Goal: Task Accomplishment & Management: Manage account settings

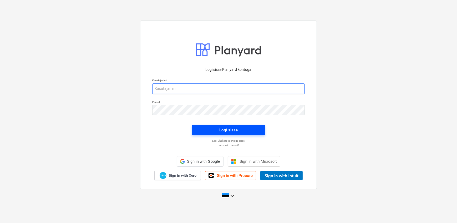
type input "[EMAIL_ADDRESS][DOMAIN_NAME]"
click at [204, 127] on span "Logi sisse" at bounding box center [228, 129] width 60 height 7
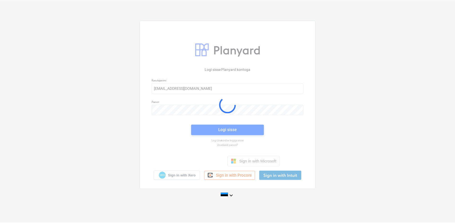
scroll to position [43, 0]
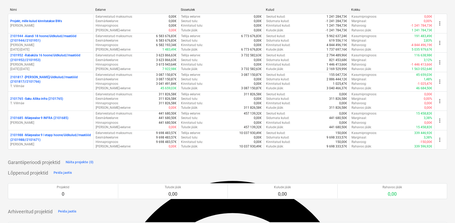
scroll to position [48, 0]
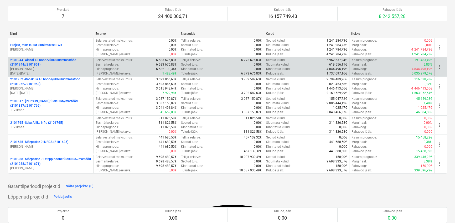
click at [37, 64] on p "2101944 - Aiandi 18 hoone/üldkulud//maatööd (2101944//2101951)" at bounding box center [50, 62] width 81 height 9
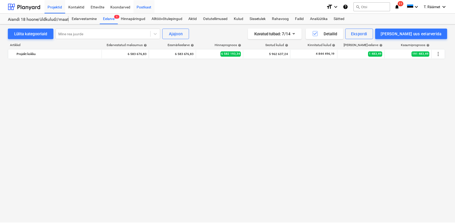
scroll to position [957, 0]
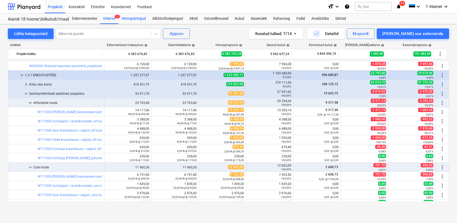
click at [138, 17] on div "Hinnapäringud" at bounding box center [133, 18] width 31 height 11
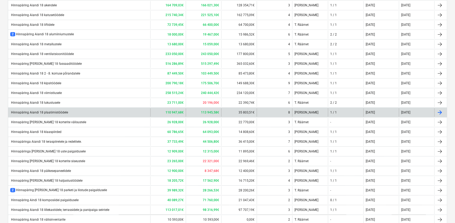
scroll to position [191, 0]
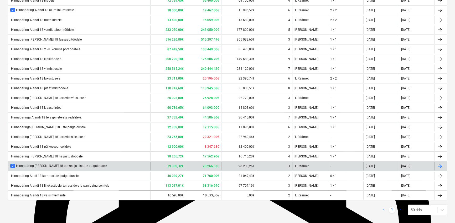
click at [85, 166] on div "2 Hinnapäring [PERSON_NAME] 18 parketi ja liistude paigaldusele" at bounding box center [58, 166] width 97 height 4
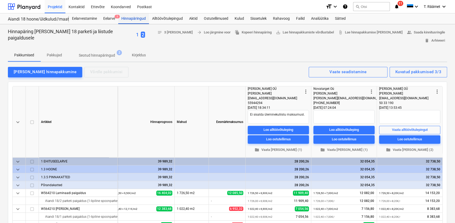
click at [134, 20] on div "Hinnapäringud" at bounding box center [133, 18] width 31 height 11
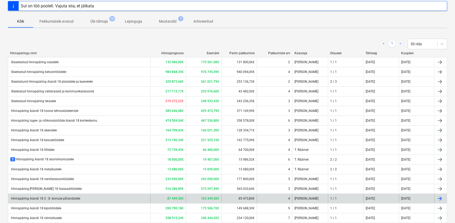
scroll to position [72, 0]
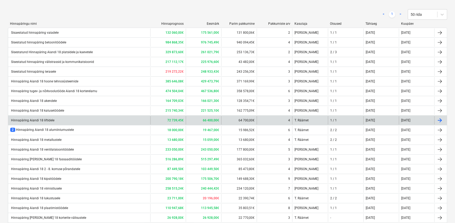
click at [48, 119] on div "Hinnapäring Aiandi 18 liftidele" at bounding box center [32, 120] width 44 height 4
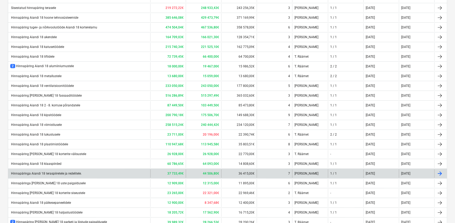
scroll to position [143, 0]
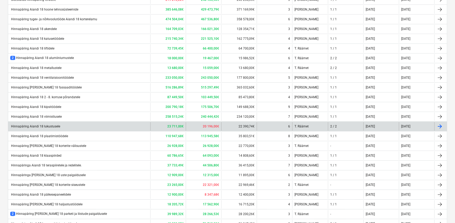
click at [51, 126] on div "Hinnapäring Aiandi 18 lukustusele" at bounding box center [35, 126] width 50 height 4
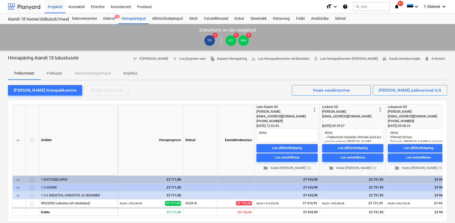
scroll to position [143, 0]
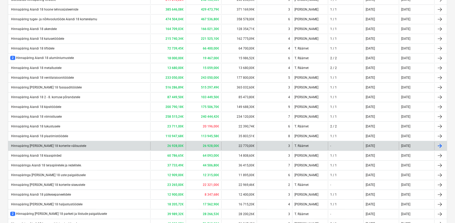
click at [61, 147] on div "Hinnapäring [PERSON_NAME] 18 korterite välisustele" at bounding box center [48, 146] width 76 height 4
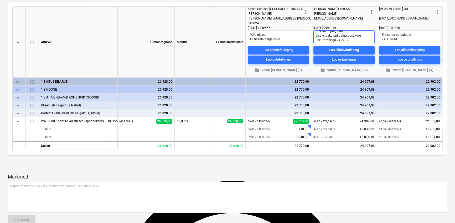
scroll to position [4, 0]
click at [354, 68] on span "folder Vaata [PERSON_NAME] (2)" at bounding box center [344, 70] width 57 height 6
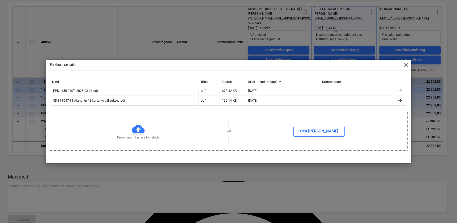
click at [405, 64] on span "close" at bounding box center [406, 65] width 6 height 6
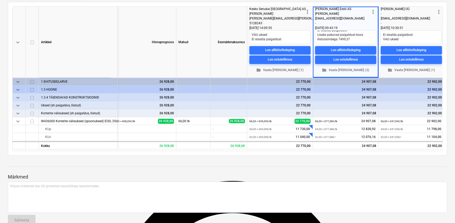
scroll to position [0, 9]
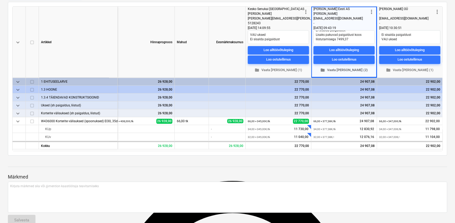
click at [343, 69] on span "folder Vaata [PERSON_NAME] (2)" at bounding box center [344, 70] width 57 height 6
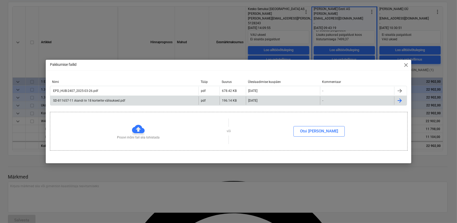
click at [83, 99] on div "SD-811657-11 Aiandi tn 18 korterite välisuksed.pdf" at bounding box center [88, 101] width 73 height 4
click at [405, 65] on span "close" at bounding box center [406, 65] width 6 height 6
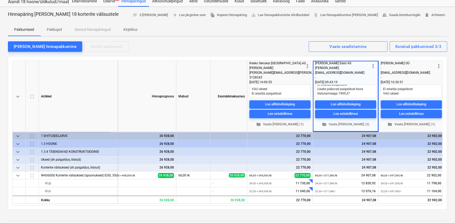
scroll to position [24, 0]
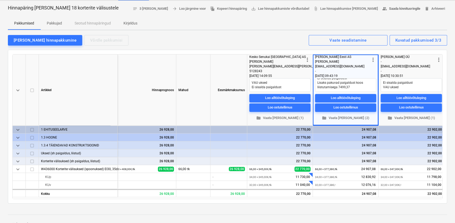
click at [398, 8] on span "people_alt Saada kinnitusringile" at bounding box center [402, 9] width 38 height 6
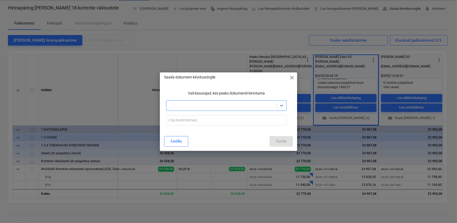
type textarea "x"
type input "T"
type input "Tarnijaks valitud K-[PERSON_NAME] VAU tooted kui soodsaim pakkumine."
click at [198, 95] on p "Vali kasutajad, kes peaks dokumendi kinnitama" at bounding box center [226, 93] width 120 height 6
click at [191, 103] on div at bounding box center [221, 105] width 105 height 5
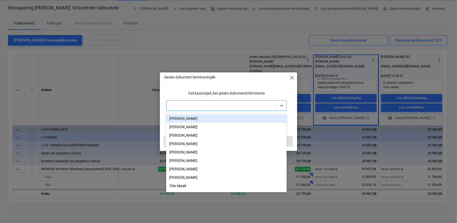
click at [187, 118] on div "[PERSON_NAME]" at bounding box center [226, 118] width 120 height 8
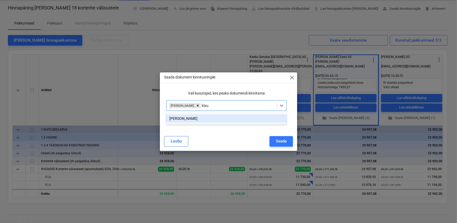
type input "[PERSON_NAME]"
click at [205, 120] on div "[PERSON_NAME]" at bounding box center [226, 118] width 120 height 8
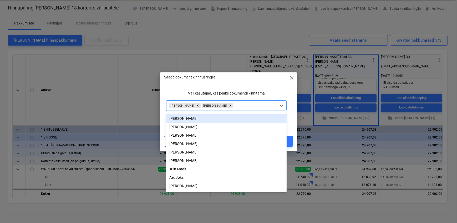
click at [257, 90] on div "Vali kasutajad, kes peaks dokumendi kinnitama" at bounding box center [226, 93] width 124 height 10
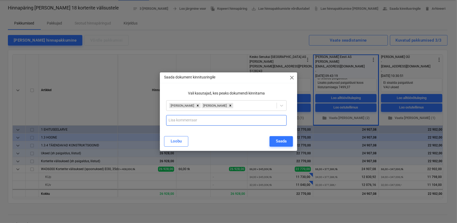
click at [202, 122] on input "text" at bounding box center [226, 120] width 120 height 11
type input "Töövõtjaks valitud K-Rauta VAU toodetega kui soodsaim pakkuja."
click at [276, 140] on div "Saada" at bounding box center [281, 141] width 11 height 7
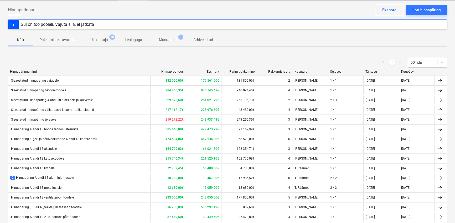
scroll to position [143, 0]
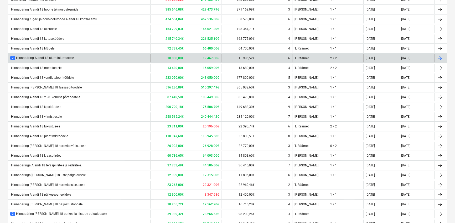
click at [39, 60] on div "2 Hinnapäring Aiandi 18 alumiiniumustele" at bounding box center [42, 58] width 64 height 4
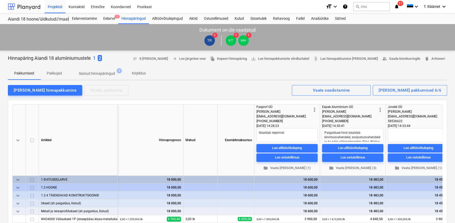
scroll to position [143, 0]
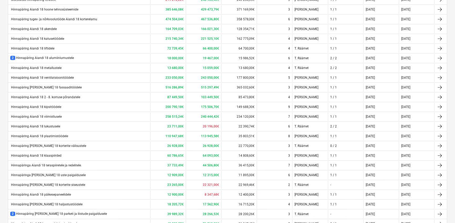
click at [45, 68] on div "Hinnapäring Aiandi 18 metallustele" at bounding box center [35, 68] width 51 height 4
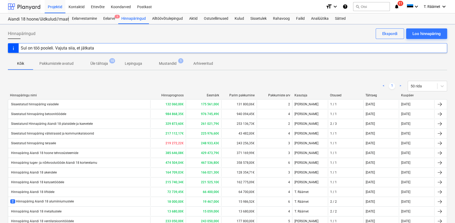
scroll to position [143, 0]
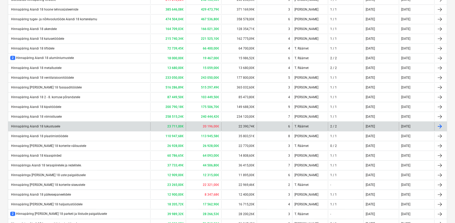
click at [46, 124] on div "Hinnapäring Aiandi 18 lukustusele" at bounding box center [79, 126] width 142 height 8
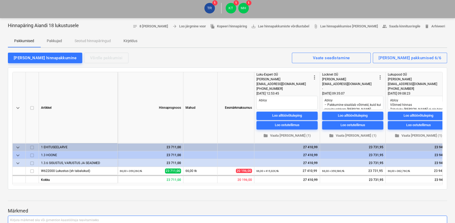
scroll to position [24, 0]
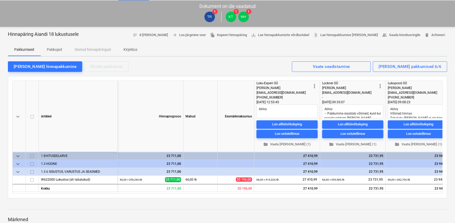
scroll to position [143, 0]
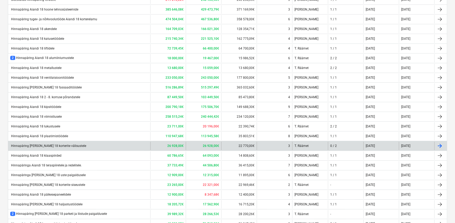
click at [67, 150] on div "Hinnapäring [PERSON_NAME] 18 korterite välisustele" at bounding box center [79, 145] width 142 height 8
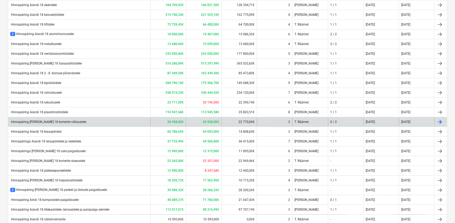
scroll to position [191, 0]
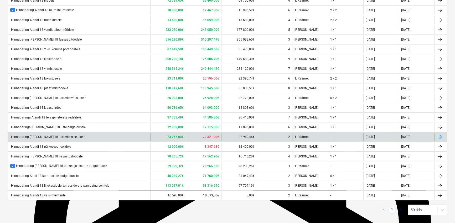
click at [60, 136] on div "Hinnapäring [PERSON_NAME] 18 korterite siseustele" at bounding box center [47, 137] width 75 height 4
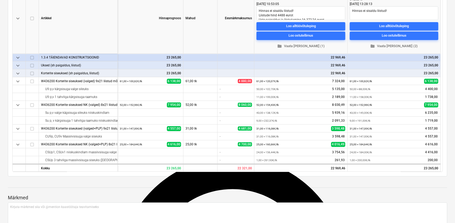
scroll to position [72, 0]
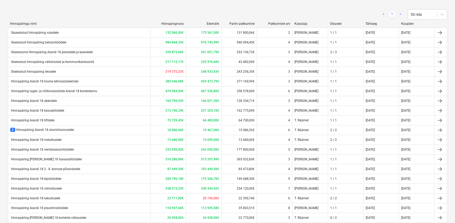
scroll to position [191, 0]
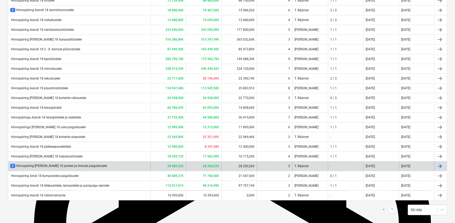
click at [41, 167] on div "2 Hinnapäring [PERSON_NAME] 18 parketi ja liistude paigaldusele" at bounding box center [58, 166] width 97 height 4
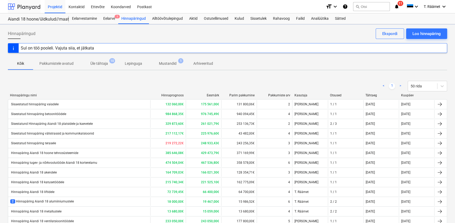
scroll to position [191, 0]
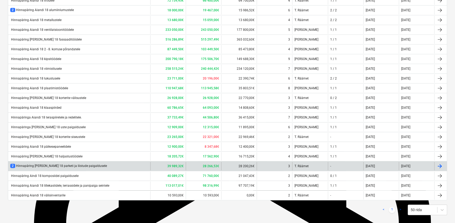
click at [76, 168] on div "2 Hinnapäring [PERSON_NAME] 18 parketi ja liistude paigaldusele" at bounding box center [58, 166] width 97 height 4
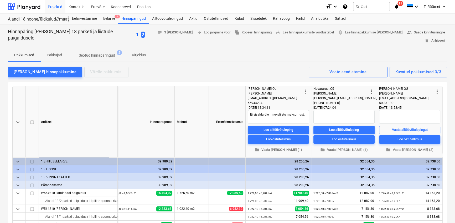
click at [407, 33] on span "people_alt Saada kinnitusringile" at bounding box center [426, 32] width 38 height 6
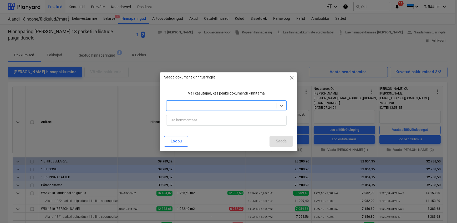
type textarea "x"
click at [283, 106] on icon at bounding box center [281, 105] width 5 height 5
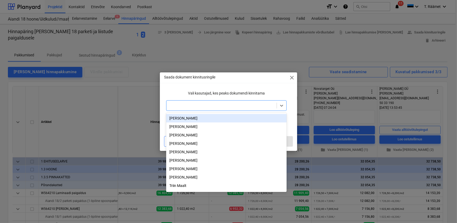
click at [197, 118] on div "[PERSON_NAME]" at bounding box center [226, 118] width 120 height 8
click at [280, 105] on icon at bounding box center [281, 106] width 3 height 2
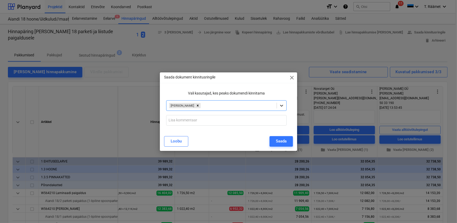
click at [278, 105] on div at bounding box center [281, 105] width 9 height 9
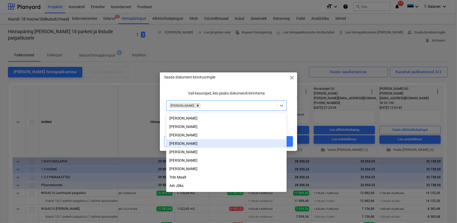
click at [188, 148] on div "[PERSON_NAME]" at bounding box center [226, 143] width 120 height 8
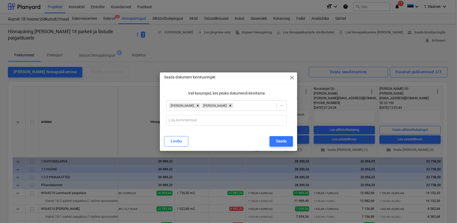
click at [278, 94] on p "Vali kasutajad, kes peaks dokumendi kinnitama" at bounding box center [226, 93] width 120 height 6
click at [193, 121] on input "text" at bounding box center [226, 120] width 120 height 11
drag, startPoint x: 246, startPoint y: 78, endPoint x: 217, endPoint y: 77, distance: 28.9
click at [217, 77] on div "Saada dokument kinnitusringile close" at bounding box center [228, 77] width 137 height 11
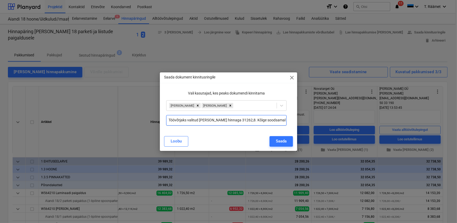
click at [280, 120] on input "Töövõtjaks valitud [PERSON_NAME] hinnaga 31262,8. Kõige soodsamal pakkujal" at bounding box center [226, 120] width 120 height 11
type input "Töövõtjaks valitud [PERSON_NAME] hinnaga 31262,8. Kõige soodsamal pakkujal"
click at [294, 77] on span "close" at bounding box center [292, 77] width 6 height 6
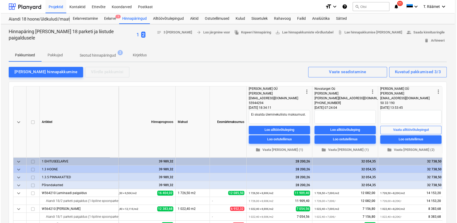
scroll to position [0, 7]
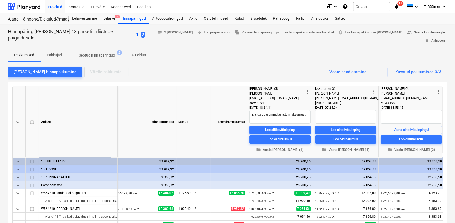
click at [407, 33] on span "people_alt Saada kinnitusringile" at bounding box center [426, 32] width 38 height 6
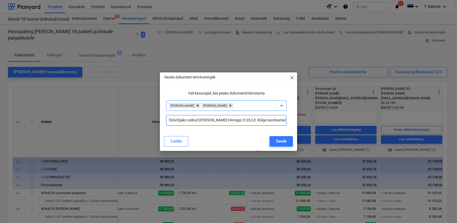
type textarea "x"
click at [280, 121] on input "Töövõtjaks valitud [PERSON_NAME] hinnaga 31262,8. Kõige soodsamal pakkujal" at bounding box center [226, 120] width 120 height 11
type input "Töövõtjaks valitud [PERSON_NAME] hinnaga 31262,8. Kõige soodsamal pakkujal Bert…"
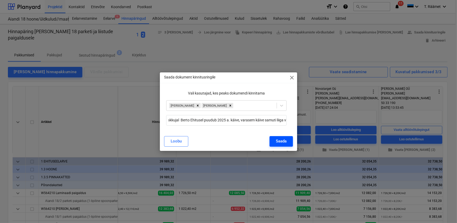
click at [281, 142] on div "Saada" at bounding box center [281, 141] width 11 height 7
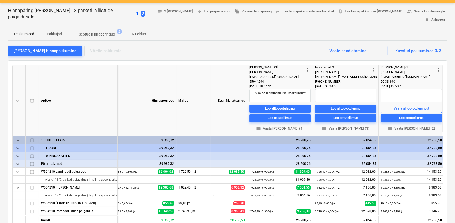
scroll to position [0, 0]
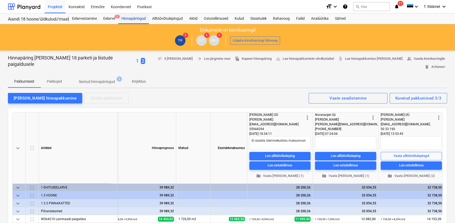
click at [134, 18] on div "Hinnapäringud" at bounding box center [133, 18] width 31 height 11
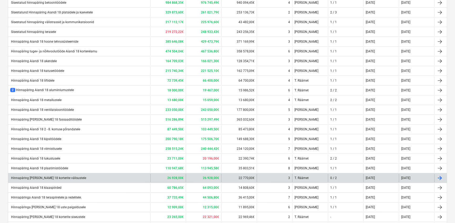
scroll to position [119, 0]
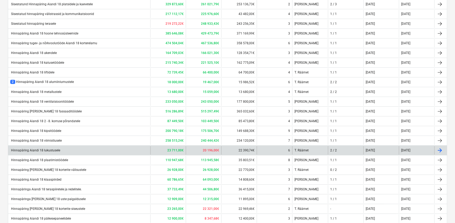
click at [29, 150] on div "Hinnapäring Aiandi 18 lukustusele" at bounding box center [35, 150] width 50 height 4
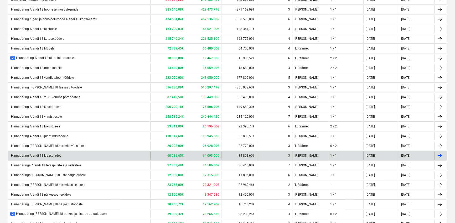
scroll to position [167, 0]
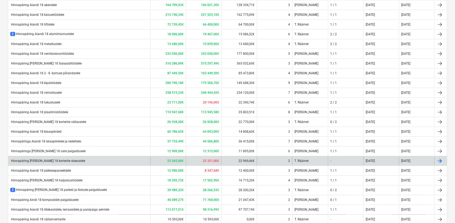
click at [71, 160] on div "Hinnapäring [PERSON_NAME] 18 korterite siseustele" at bounding box center [79, 160] width 142 height 8
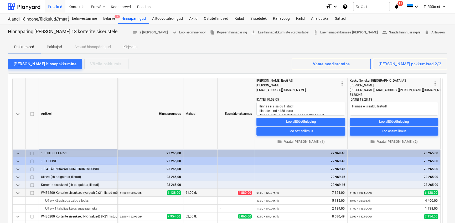
click at [390, 31] on span "people_alt Saada kinnitusringile" at bounding box center [402, 32] width 38 height 6
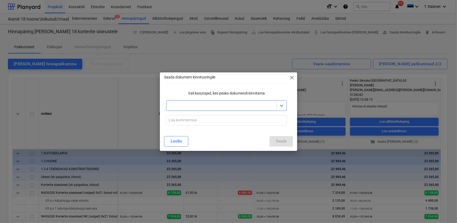
type textarea "x"
click at [211, 103] on div at bounding box center [221, 105] width 105 height 5
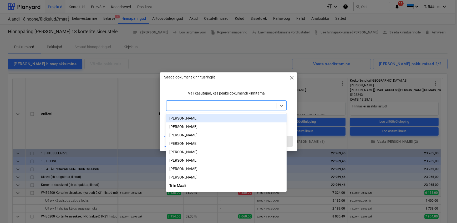
click at [199, 118] on div "[PERSON_NAME]" at bounding box center [226, 118] width 120 height 8
click at [203, 108] on div at bounding box center [238, 105] width 72 height 5
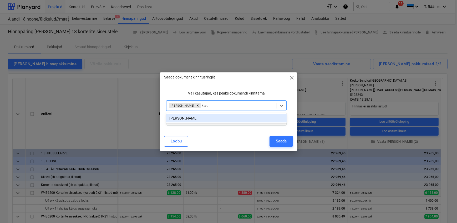
type input "[PERSON_NAME]"
click at [202, 119] on div "[PERSON_NAME]" at bounding box center [226, 118] width 120 height 8
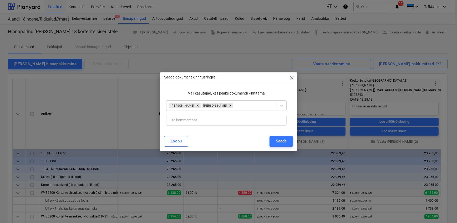
click at [266, 90] on div "Vali kasutajad, kes peaks dokumendi kinnitama" at bounding box center [226, 93] width 124 height 10
click at [220, 119] on input "text" at bounding box center [226, 120] width 120 height 11
type input "T"
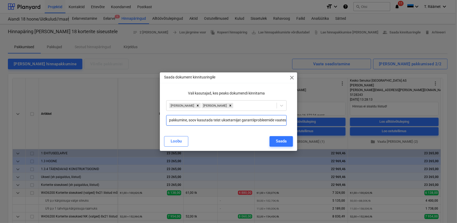
scroll to position [0, 68]
type input "Uste tarnijaks valitud Swedoor. Soodsam pakkumine, soov kasutada teist uksetarn…"
click at [277, 140] on div "Saada" at bounding box center [281, 141] width 11 height 7
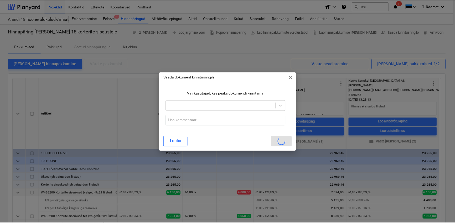
scroll to position [0, 0]
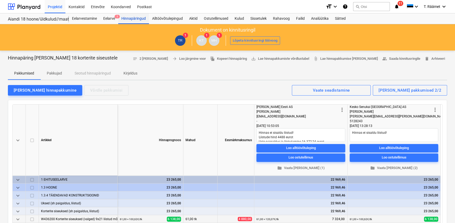
click at [126, 19] on div "Hinnapäringud" at bounding box center [133, 18] width 31 height 11
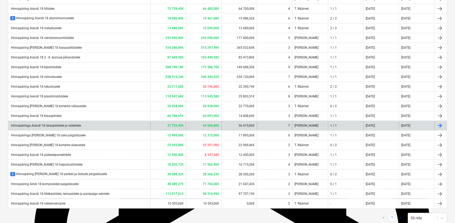
scroll to position [191, 0]
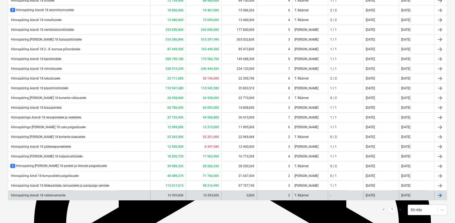
click at [61, 194] on div "Hinnapäring Aiandi 18 välisinventarile" at bounding box center [37, 195] width 55 height 4
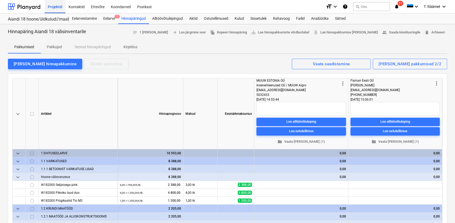
click at [50, 7] on div "Projektid" at bounding box center [55, 6] width 21 height 13
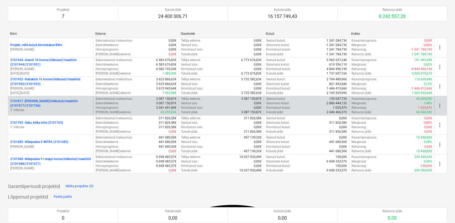
scroll to position [24, 0]
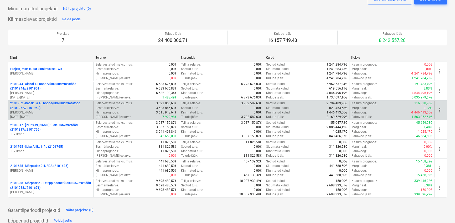
click at [61, 102] on p "2101952 - [GEOGRAPHIC_DATA] 16 hoone/üldkulud//maatööd (2101952//2101953)" at bounding box center [50, 105] width 81 height 9
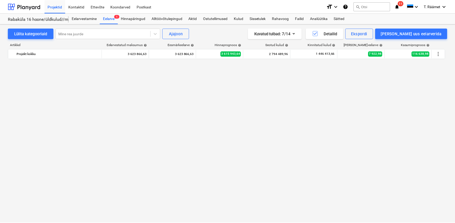
scroll to position [544, 0]
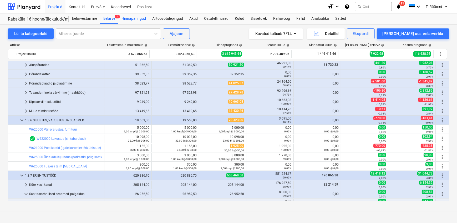
click at [140, 19] on div "Hinnapäringud" at bounding box center [133, 18] width 31 height 11
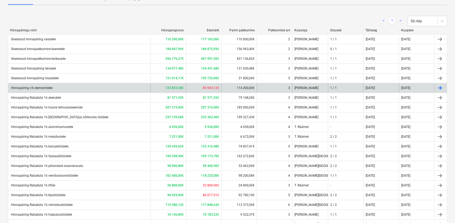
scroll to position [72, 0]
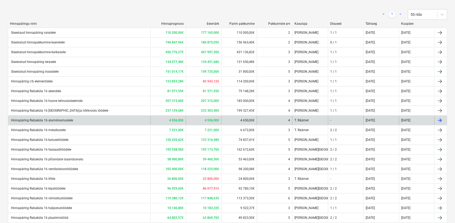
click at [70, 121] on div "Hinnapäring Rabaküla 16 alumiiniumustele" at bounding box center [41, 120] width 63 height 4
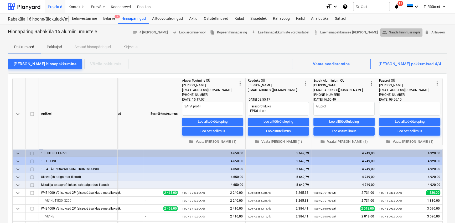
click at [397, 31] on span "people_alt Saada kinnitusringile" at bounding box center [402, 32] width 38 height 6
type textarea "x"
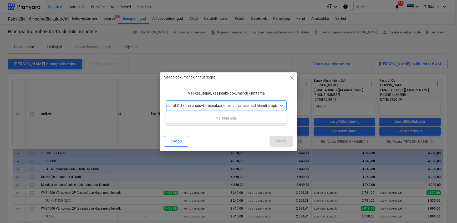
scroll to position [0, 38]
click at [224, 106] on input "Töövõtjaks valitud Fasprof OÜ kuna ei soovi ettemaksu ja teinud varasemad Aiand…" at bounding box center [204, 105] width 146 height 4
click at [276, 106] on input "Töövõtjaks valitud Fasprof OÜ kuna ei soovi ettemaksu ja teinud varasemad Aiand…" at bounding box center [204, 105] width 146 height 4
type input "Töövõtjaks valitud Fasprof OÜ kuna ei soovi ettemaksu ja teinud varasemad Aiand…"
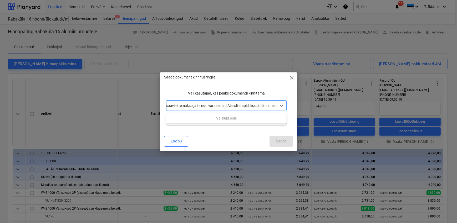
scroll to position [0, 66]
click at [252, 118] on div "Valikuid pole" at bounding box center [226, 118] width 120 height 8
type textarea "a"
drag, startPoint x: 276, startPoint y: 105, endPoint x: 155, endPoint y: 104, distance: 120.4
click at [155, 104] on div "Saada dokument kinnitusringile close Vali kasutajad, kes peaks dokumendi kinnit…" at bounding box center [228, 111] width 457 height 223
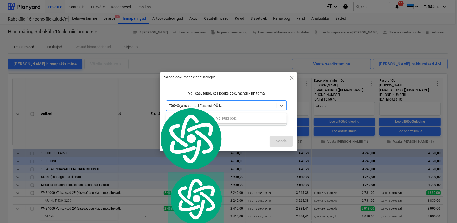
scroll to position [0, 0]
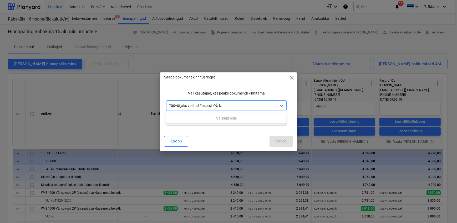
type input "Töövõtjaks valitud Fasprof OÜ kuna ei soovi ettemaksu ja teinud varasemad Aiand…"
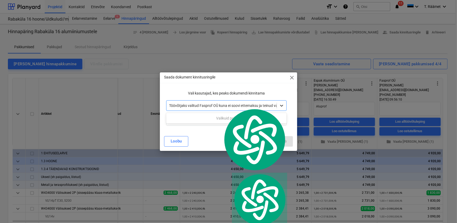
drag, startPoint x: 169, startPoint y: 105, endPoint x: 282, endPoint y: 105, distance: 113.1
click at [282, 105] on div "Töövõtjaks valitud Fasprof OÜ kuna ei soovi ettemaksu ja teinud varasemad Aiand…" at bounding box center [226, 105] width 120 height 11
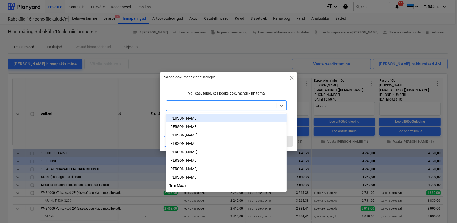
click at [194, 119] on div "[PERSON_NAME]" at bounding box center [226, 118] width 120 height 8
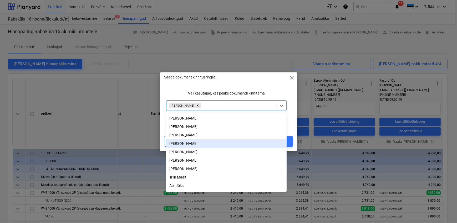
click at [192, 148] on div "[PERSON_NAME]" at bounding box center [226, 143] width 120 height 8
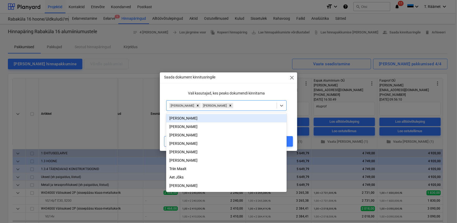
click at [289, 119] on div "Vali kasutajad, kes peaks dokumendi kinnitama option [PERSON_NAME], selected. o…" at bounding box center [226, 107] width 129 height 43
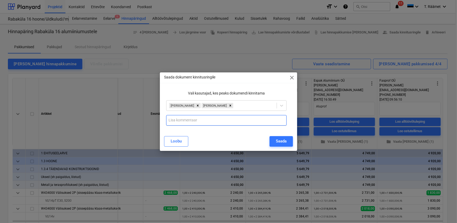
click at [195, 120] on input "text" at bounding box center [226, 120] width 120 height 11
paste input "Töövõtjaks valitud Fasprof OÜ kuna ei soovi ettemaksu ja teinud varasemad Aiand…"
click at [196, 120] on input "Töövõtjaks valitud Fasprof OÜ kuna ei soovi ettemaksu ja teinud varasemad Aiand…" at bounding box center [226, 120] width 120 height 11
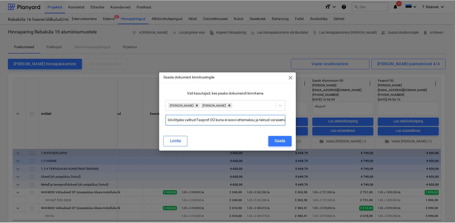
scroll to position [0, 0]
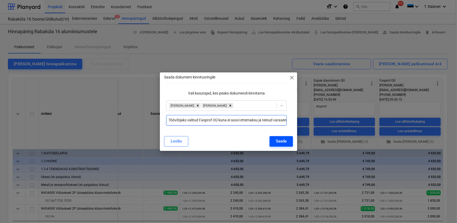
type input "Töövõtjaks valitud Fasprof OÜ kuna ei soovi ettemaksu ja teinud varasemad Aiand…"
click at [279, 140] on div "Saada" at bounding box center [281, 141] width 11 height 7
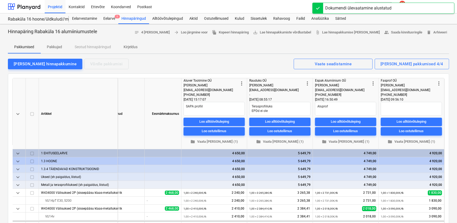
scroll to position [0, 73]
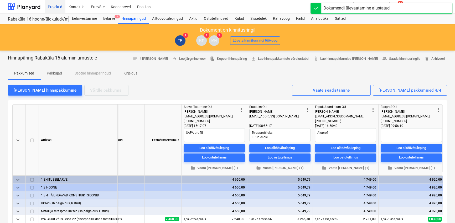
click at [57, 8] on div "Projektid" at bounding box center [55, 6] width 21 height 13
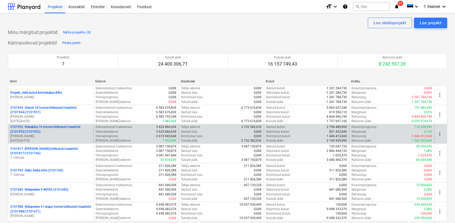
click at [45, 125] on p "2101952 - [GEOGRAPHIC_DATA] 16 hoone/üldkulud//maatööd (2101952//2101953)" at bounding box center [50, 129] width 81 height 9
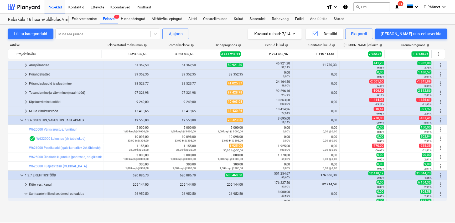
scroll to position [496, 0]
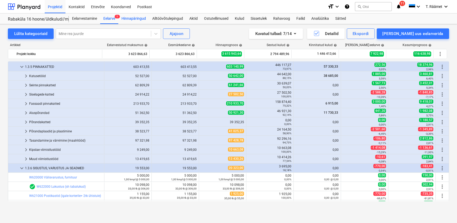
click at [134, 19] on div "Hinnapäringud" at bounding box center [133, 18] width 31 height 11
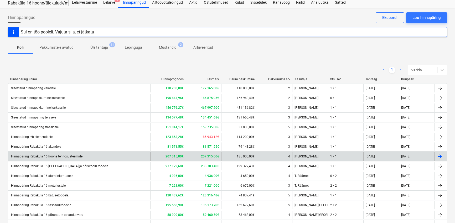
scroll to position [48, 0]
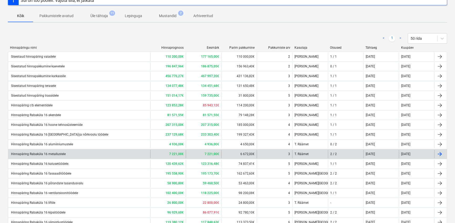
click at [50, 153] on div "Hinnapäring Rabaküla 16 metallustele" at bounding box center [37, 154] width 55 height 4
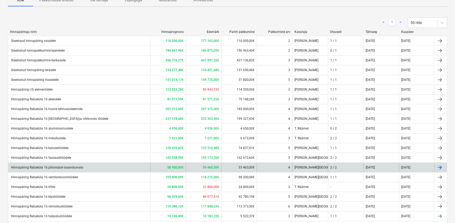
scroll to position [72, 0]
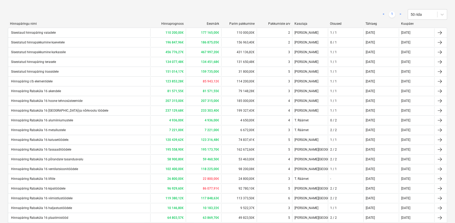
click at [55, 177] on div "Hinnapäring Rabaküla 16 liftile" at bounding box center [79, 178] width 142 height 8
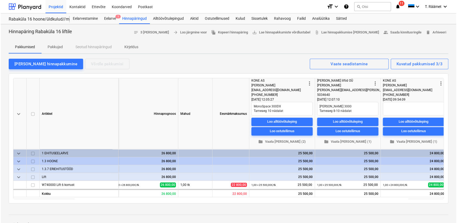
scroll to position [0, 9]
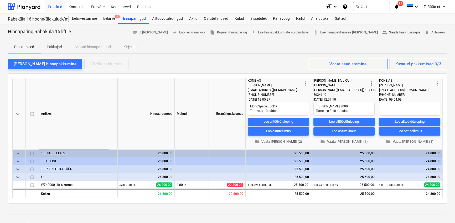
click at [392, 32] on span "people_alt Saada kinnitusringile" at bounding box center [402, 32] width 38 height 6
type textarea "x"
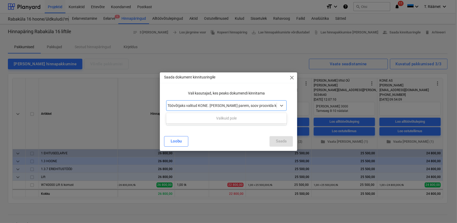
scroll to position [0, 3]
type input "Töövõtjaks valitud KONE. [PERSON_NAME] parem, soov proovida koostööd uue partne…"
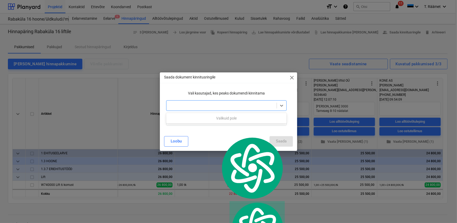
scroll to position [0, 0]
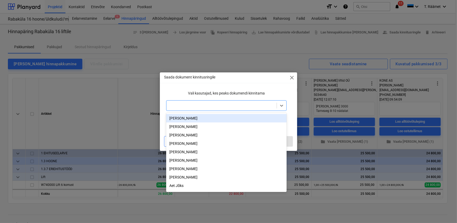
click at [180, 118] on div "[PERSON_NAME]" at bounding box center [226, 118] width 120 height 8
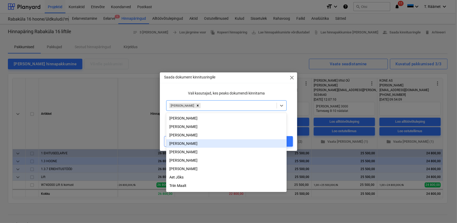
click at [193, 146] on div "[PERSON_NAME]" at bounding box center [226, 143] width 120 height 8
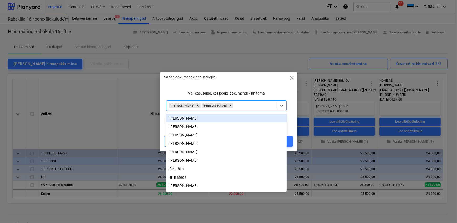
click at [294, 114] on div "Vali kasutajad, kes peaks dokumendi kinnitama option [PERSON_NAME], selected. o…" at bounding box center [228, 109] width 137 height 43
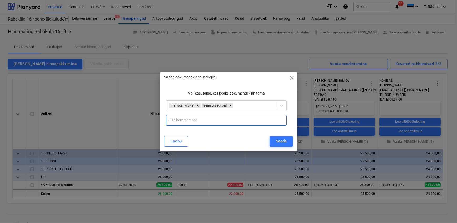
click at [229, 124] on input "text" at bounding box center [226, 120] width 120 height 11
paste input "Töövõtjaks valitud KONE. [PERSON_NAME] parem, soov proovida koostööd uue partne…"
type input "Töövõtjaks valitud KONE. [PERSON_NAME] parem, soov proovida koostööd uue partne…"
click at [278, 139] on div "Saada" at bounding box center [281, 141] width 11 height 7
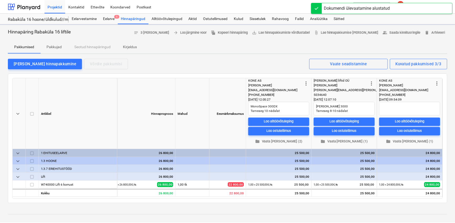
scroll to position [0, 7]
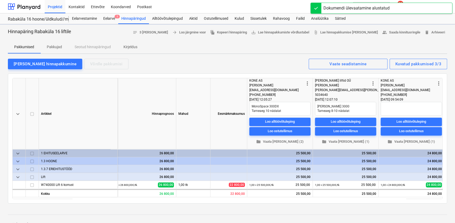
type textarea "x"
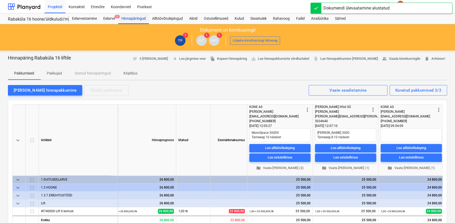
click at [138, 19] on div "Hinnapäringud" at bounding box center [133, 18] width 31 height 11
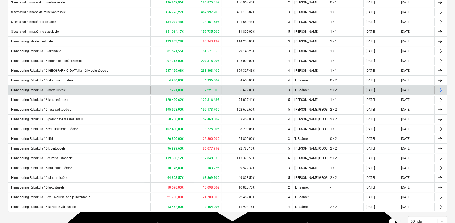
scroll to position [119, 0]
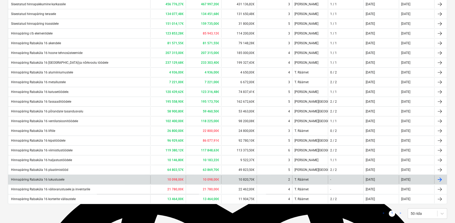
click at [46, 180] on div "Hinnapäring Rabaküla 16 lukustusele" at bounding box center [37, 179] width 54 height 4
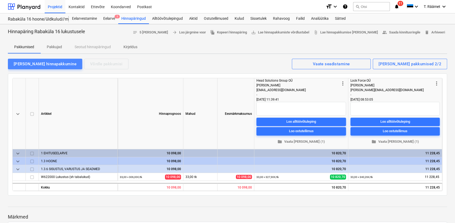
click at [45, 62] on div "[PERSON_NAME] hinnapakkumine" at bounding box center [45, 63] width 63 height 7
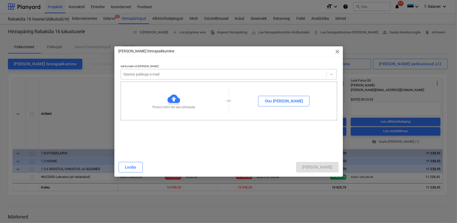
click at [129, 76] on div at bounding box center [224, 74] width 200 height 5
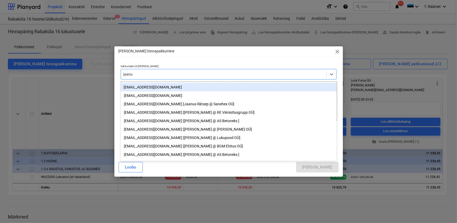
type input "jaanus"
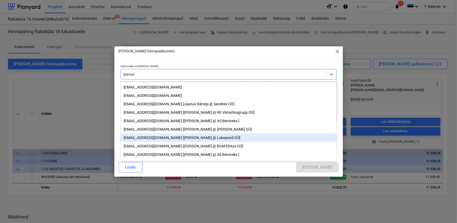
click at [138, 142] on div "[EMAIL_ADDRESS][DOMAIN_NAME] [[PERSON_NAME] @ Lukupood OÜ]" at bounding box center [229, 137] width 216 height 8
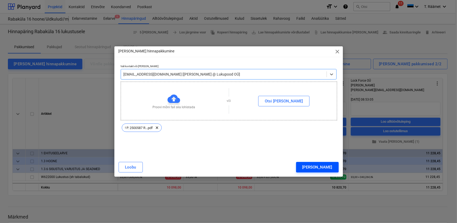
click at [328, 168] on div "[PERSON_NAME]" at bounding box center [317, 167] width 30 height 7
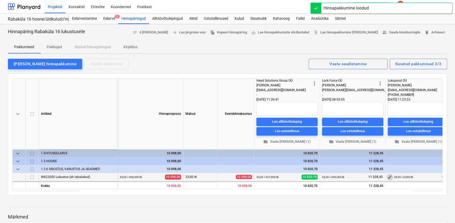
click at [388, 176] on span "edit" at bounding box center [390, 177] width 4 height 4
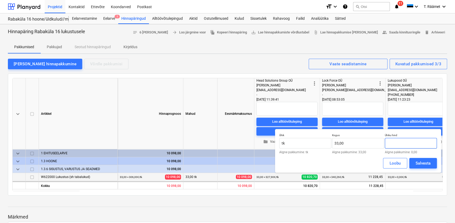
click at [401, 146] on input "text" at bounding box center [411, 143] width 52 height 11
type input "308,79"
click at [419, 161] on div "Salvesta" at bounding box center [423, 163] width 15 height 7
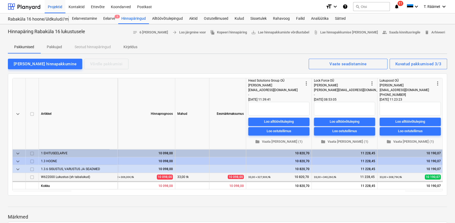
scroll to position [0, 9]
click at [406, 31] on span "people_alt Saada kinnitusringile" at bounding box center [402, 32] width 38 height 6
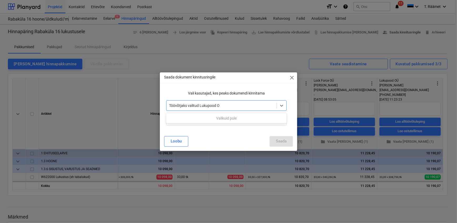
type input "Töövõtjaks valitud Lukupood OÜ"
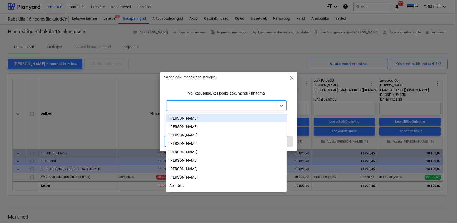
click at [198, 117] on div "[PERSON_NAME]" at bounding box center [226, 118] width 120 height 8
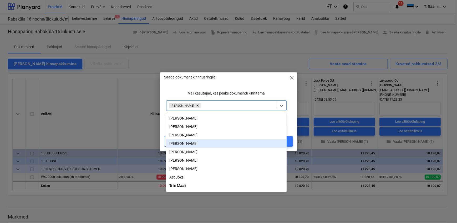
click at [188, 147] on div "[PERSON_NAME]" at bounding box center [226, 143] width 120 height 8
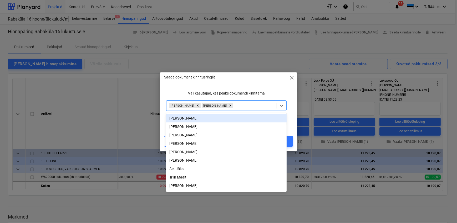
click at [293, 107] on div "Vali kasutajad, kes peaks dokumendi kinnitama option [PERSON_NAME], selected. o…" at bounding box center [228, 109] width 137 height 43
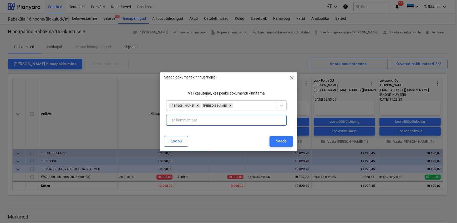
click at [183, 122] on input "text" at bounding box center [226, 120] width 120 height 11
paste input "Töövõtjaks valitud Lukupood OÜ"
type input "Töövõtjaks valitud Lukupood OÜ kui parima hinnaga pakkuja."
click at [276, 140] on div "Saada" at bounding box center [281, 141] width 11 height 7
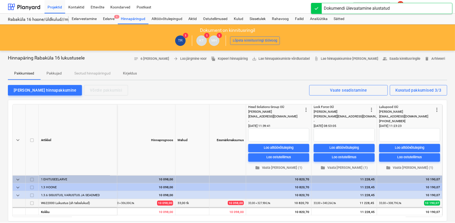
scroll to position [0, 7]
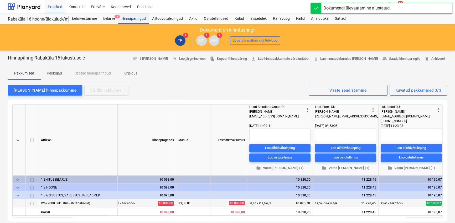
click at [130, 17] on div "Hinnapäringud" at bounding box center [133, 18] width 31 height 11
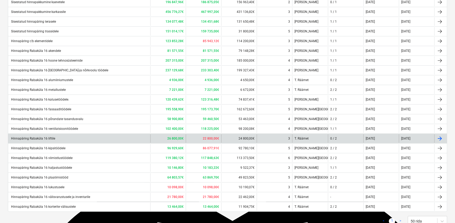
scroll to position [130, 0]
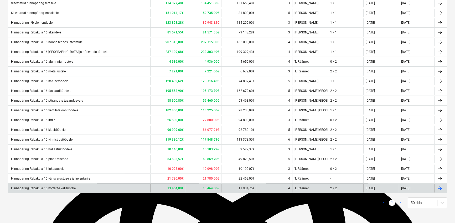
click at [72, 189] on div "Hinnapäring Rabaküla 16 korterite välisustele" at bounding box center [42, 188] width 65 height 4
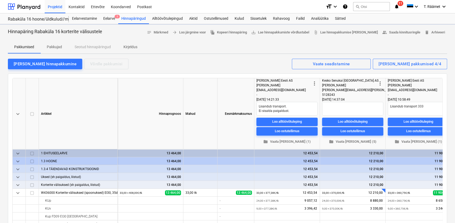
type textarea "x"
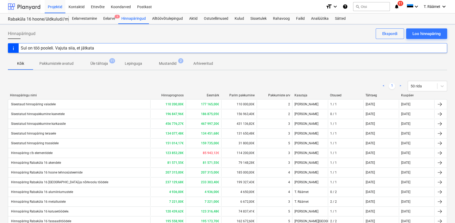
scroll to position [130, 0]
